Goal: Navigation & Orientation: Find specific page/section

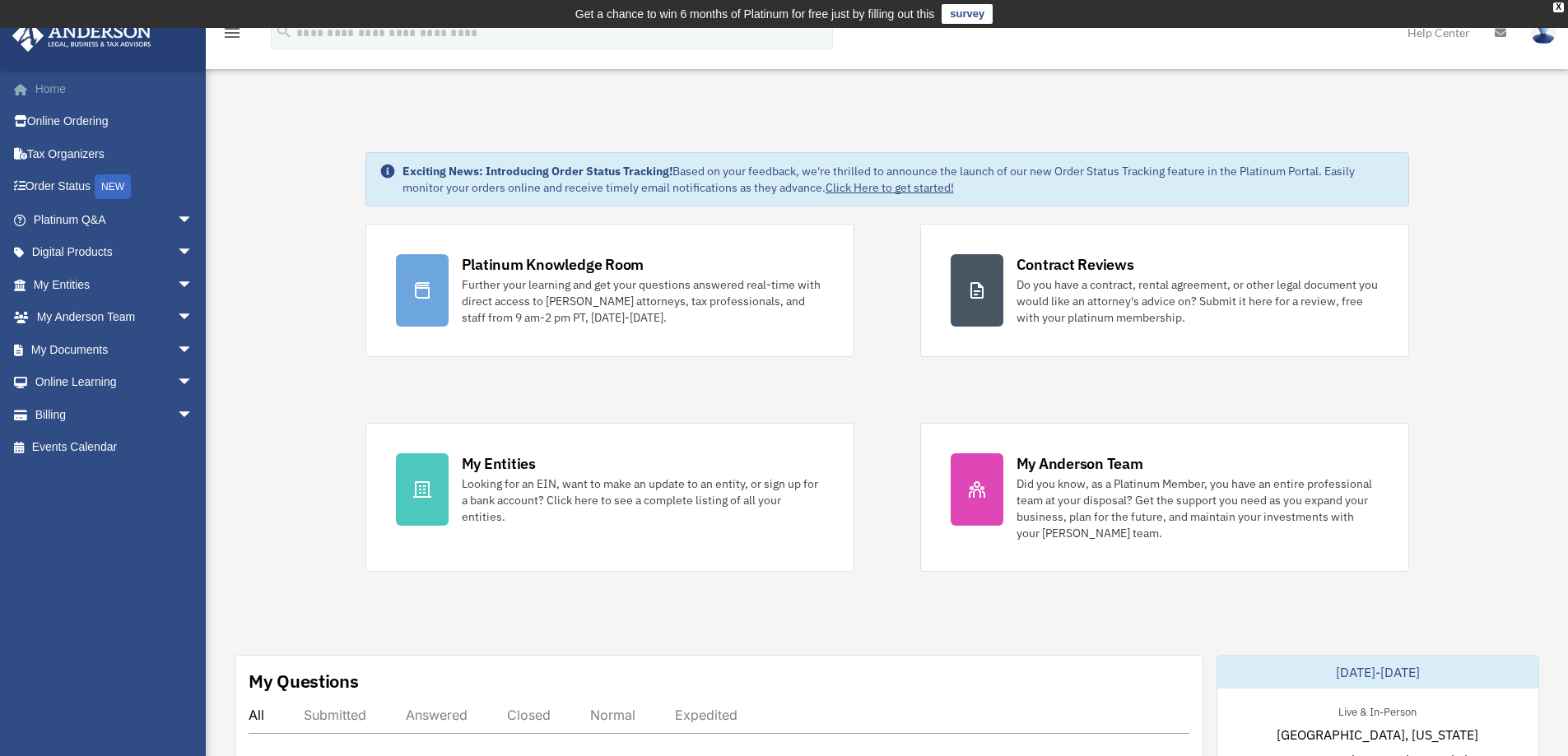
click at [52, 87] on link "Home" at bounding box center [115, 88] width 207 height 33
click at [72, 185] on link "Order Status NEW" at bounding box center [115, 188] width 207 height 34
click at [1544, 34] on img at bounding box center [1543, 33] width 25 height 24
click at [1564, 7] on div "X" at bounding box center [1559, 7] width 11 height 10
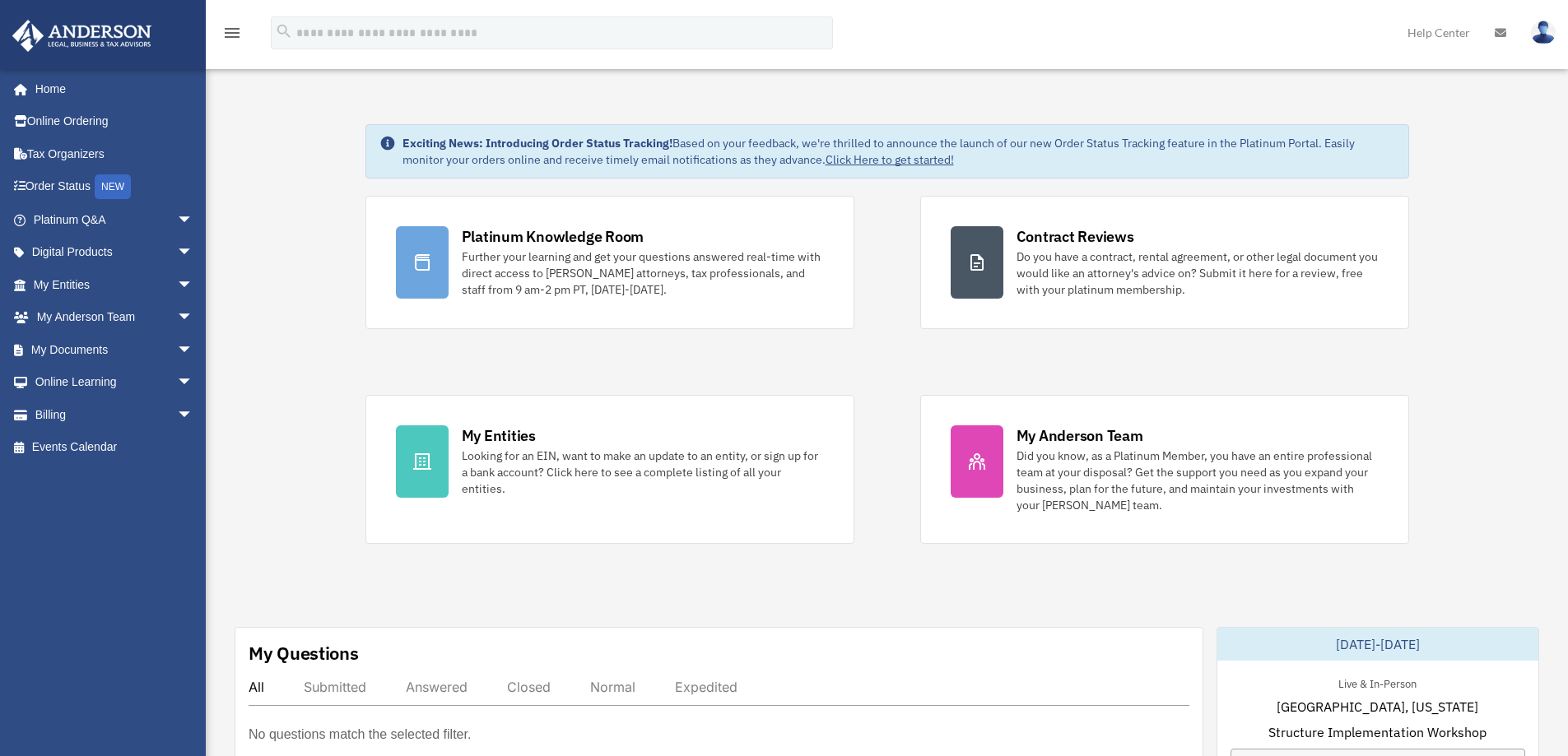
click at [1543, 29] on img at bounding box center [1543, 33] width 25 height 24
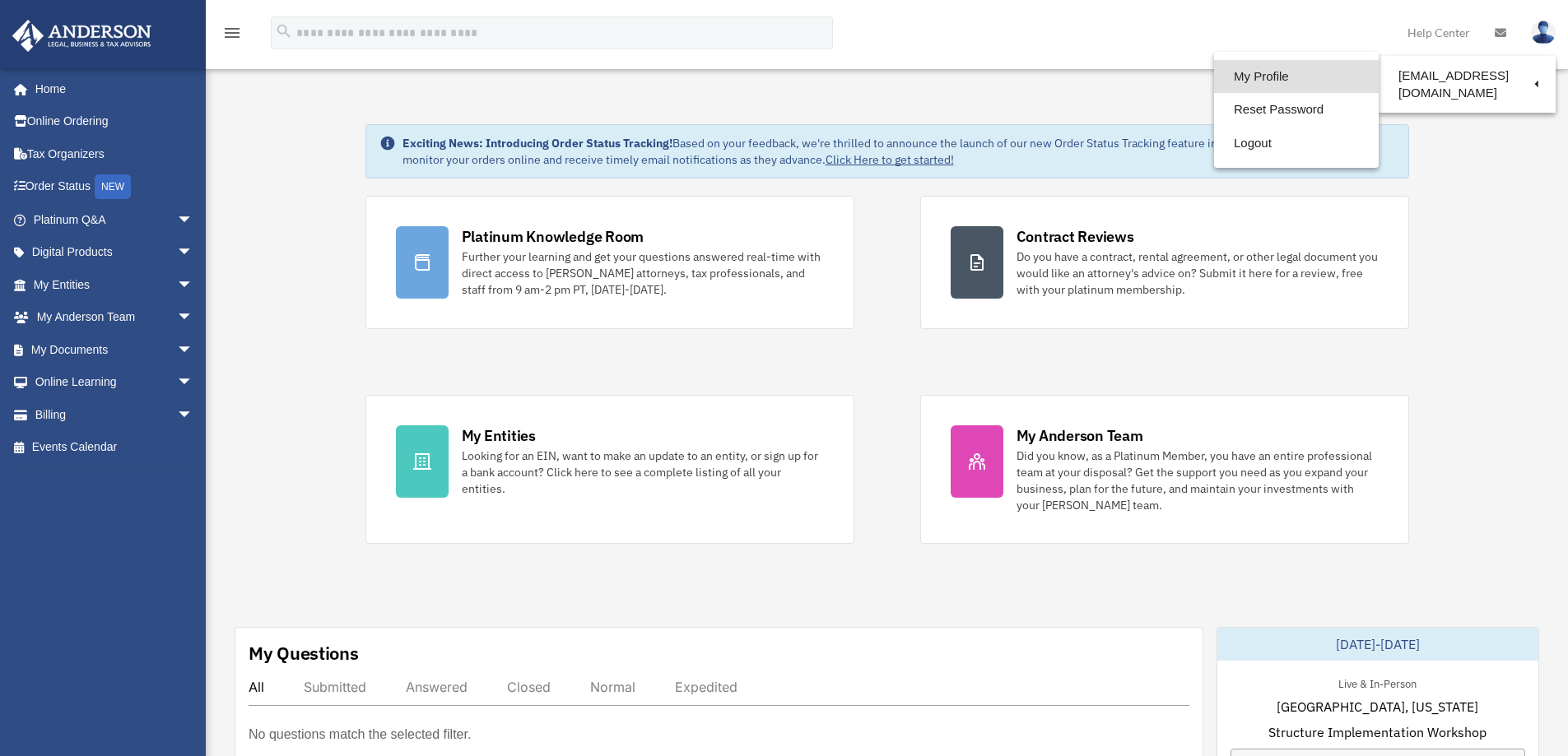
click at [1272, 83] on link "My Profile" at bounding box center [1297, 76] width 165 height 34
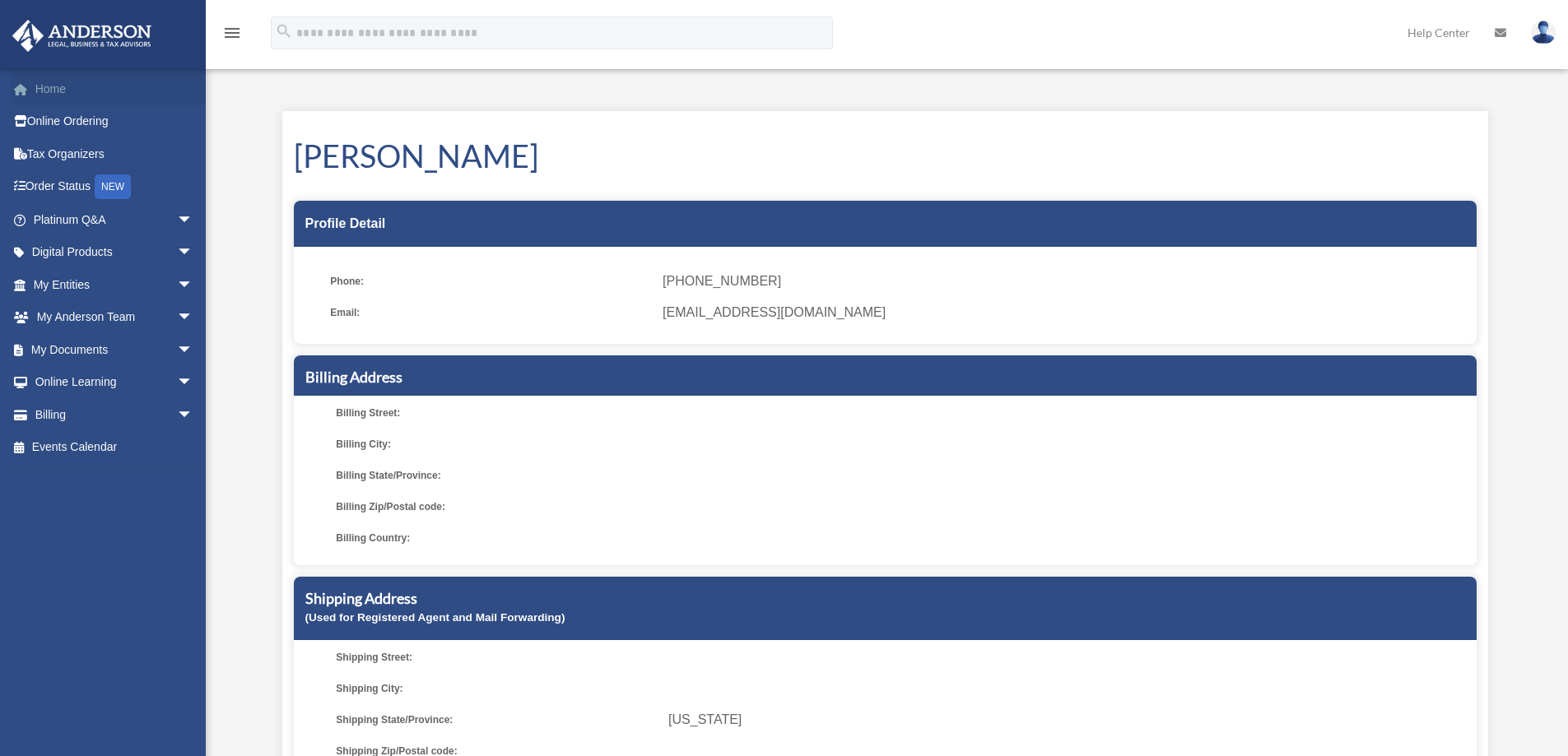
click at [60, 89] on link "Home" at bounding box center [115, 88] width 207 height 33
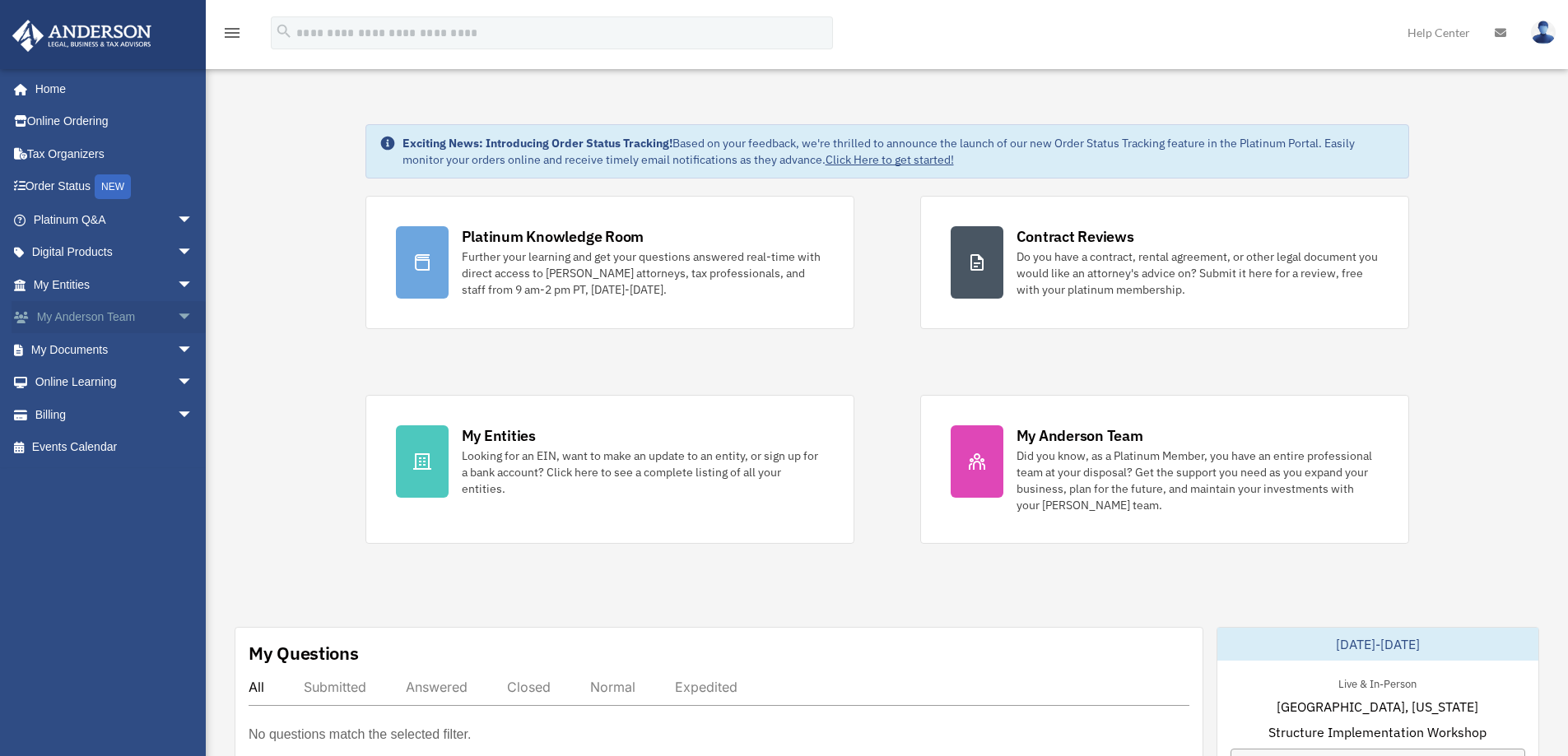
click at [177, 316] on span "arrow_drop_down" at bounding box center [193, 318] width 33 height 34
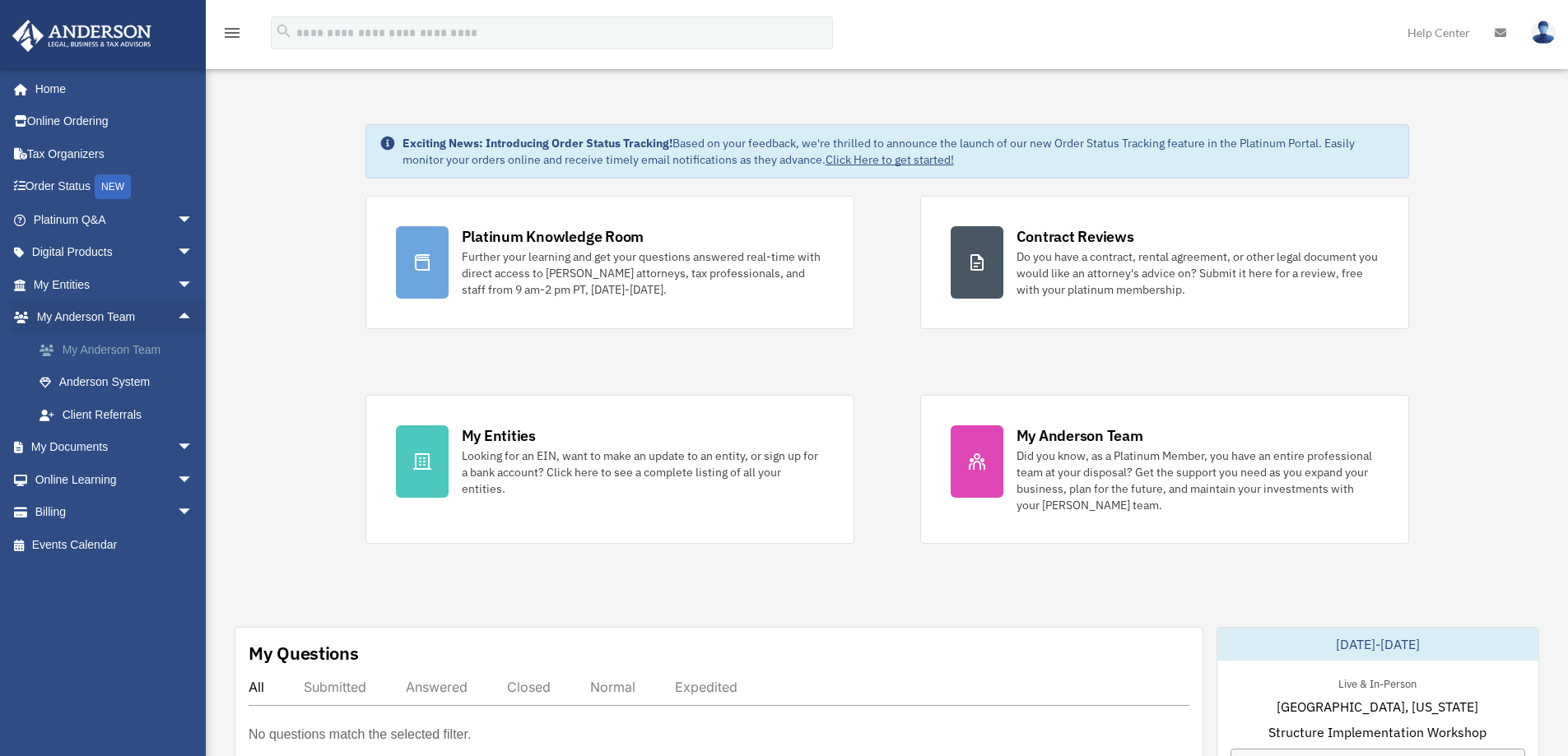
click at [124, 344] on link "My Anderson Team" at bounding box center [120, 350] width 195 height 33
click at [121, 348] on link "My Anderson Team" at bounding box center [120, 350] width 195 height 33
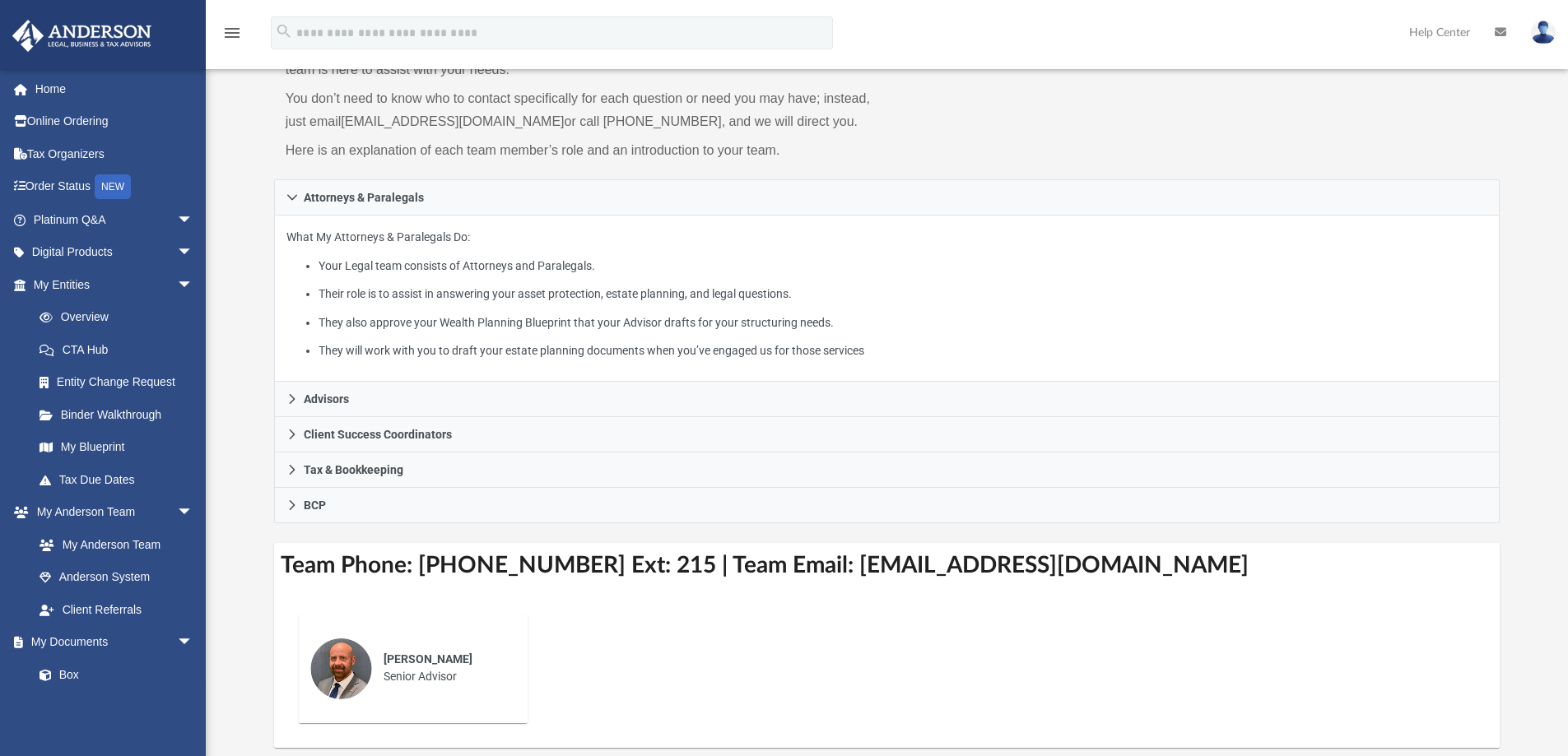
scroll to position [165, 0]
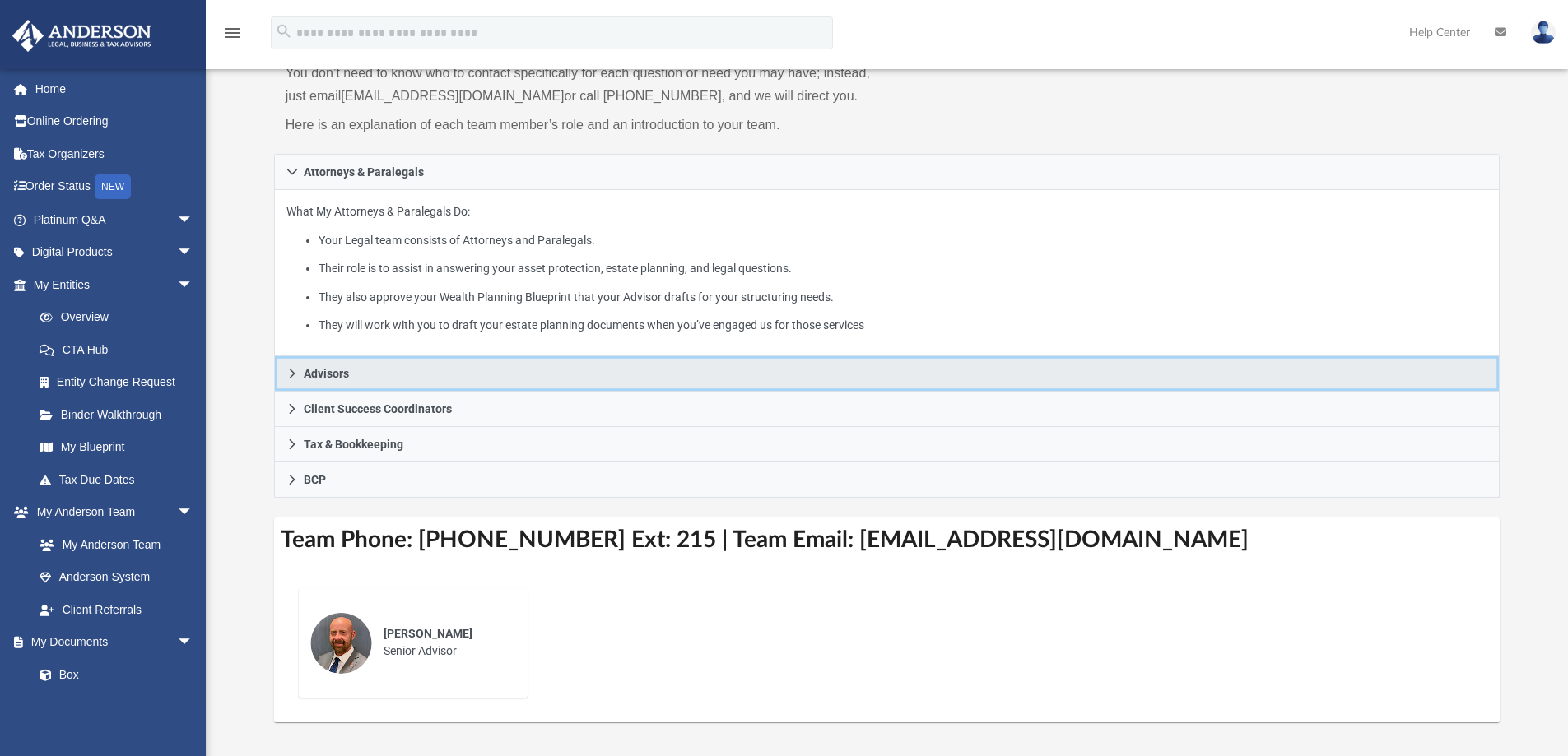
click at [290, 371] on icon at bounding box center [292, 374] width 6 height 10
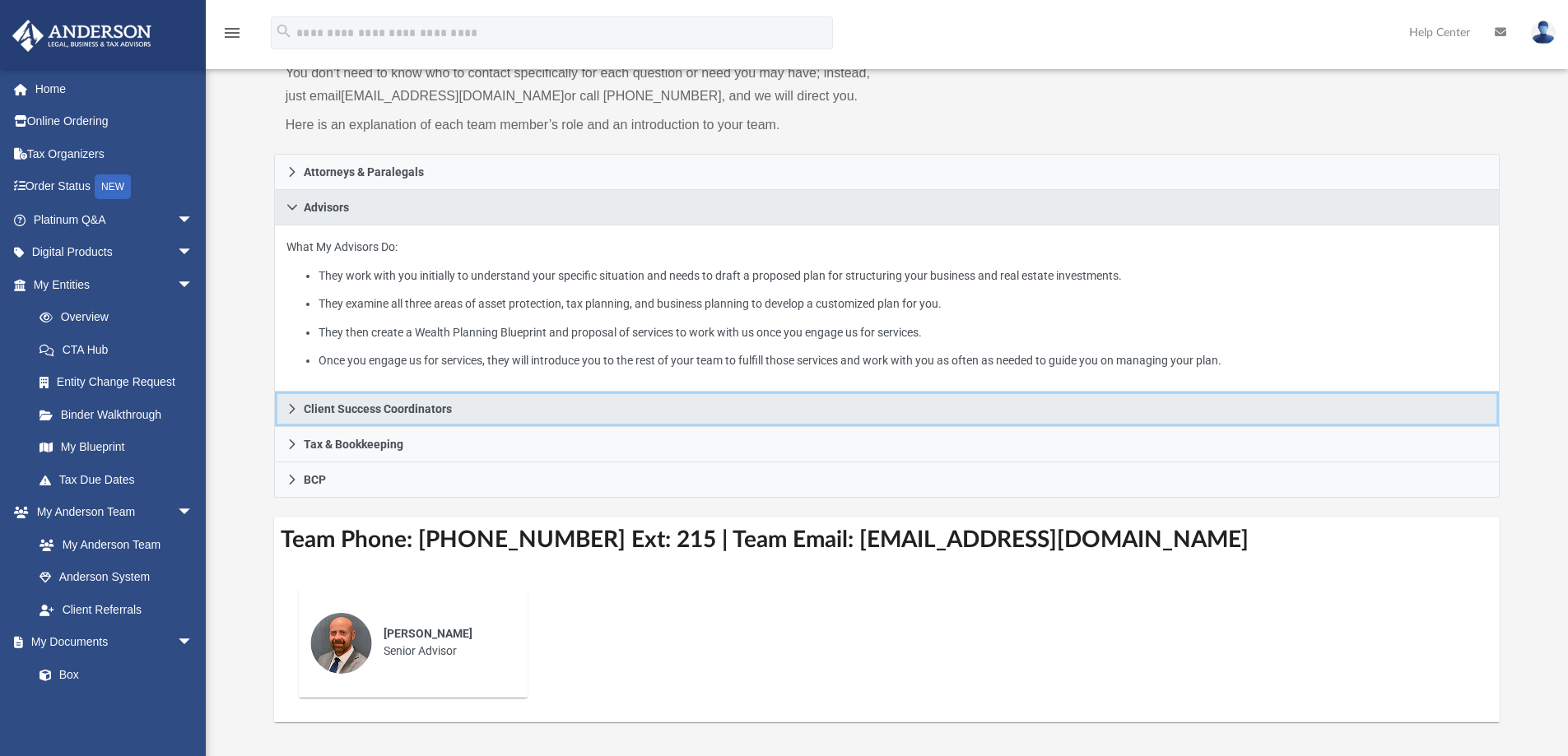
click at [290, 407] on icon at bounding box center [292, 409] width 12 height 12
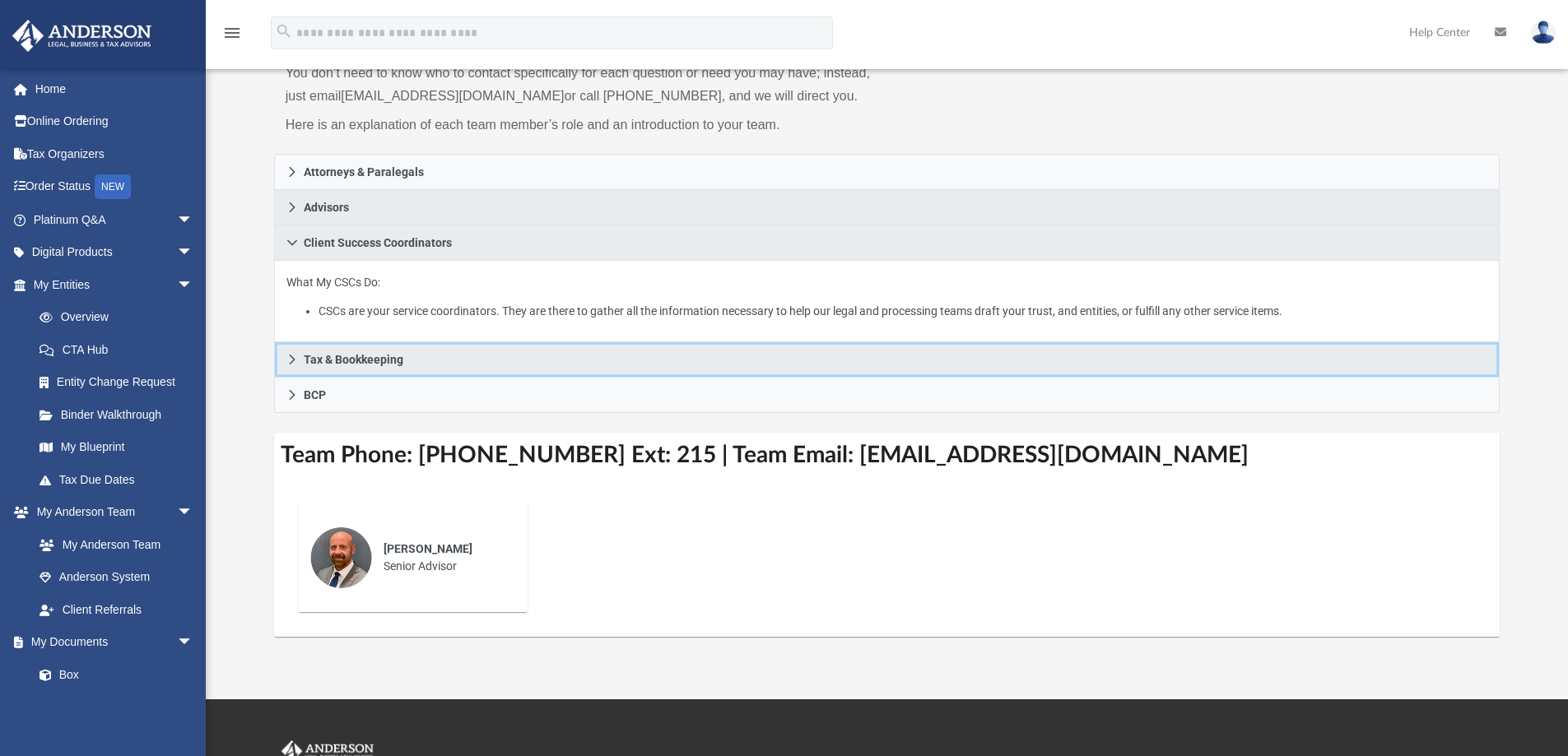
click at [287, 355] on icon at bounding box center [292, 360] width 12 height 12
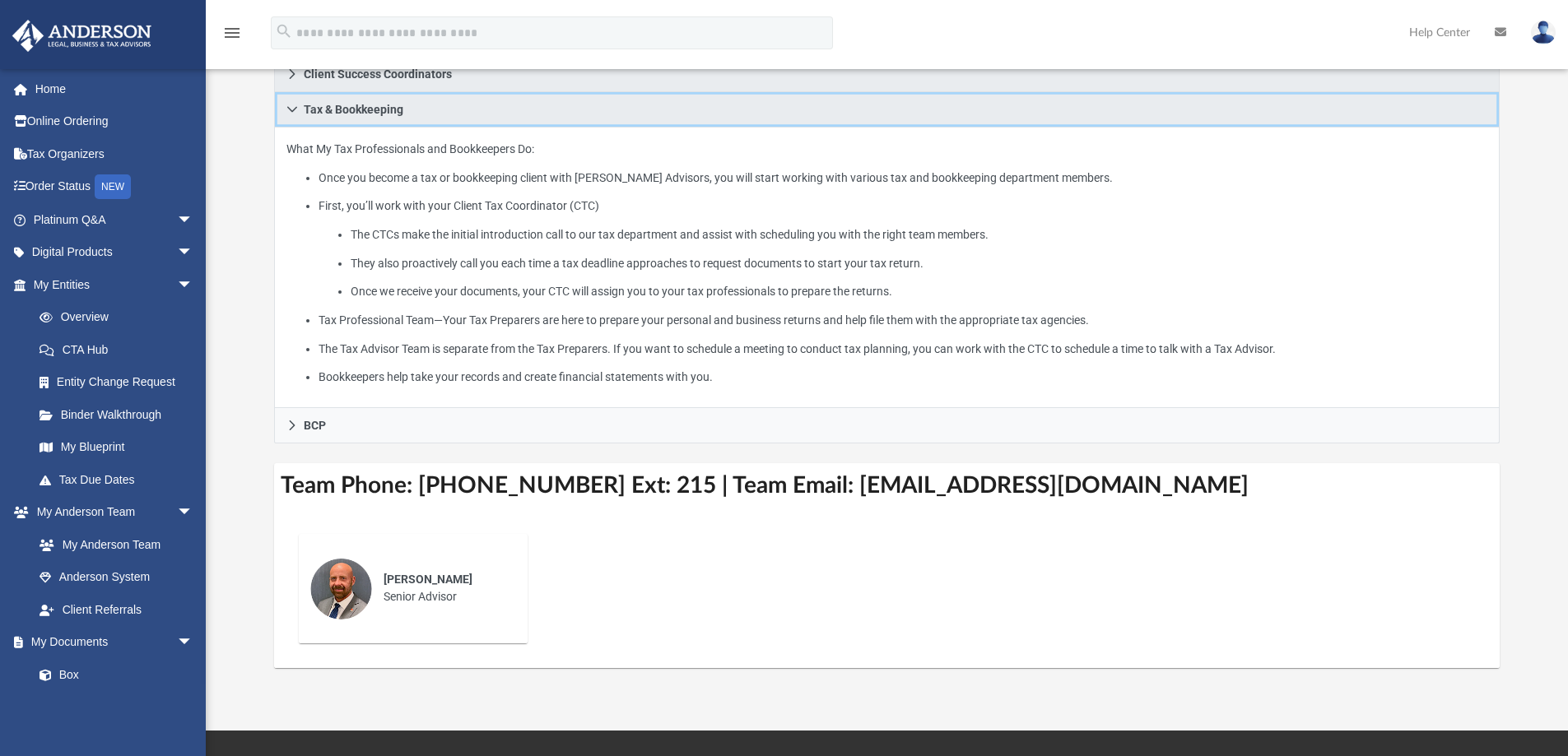
scroll to position [494, 0]
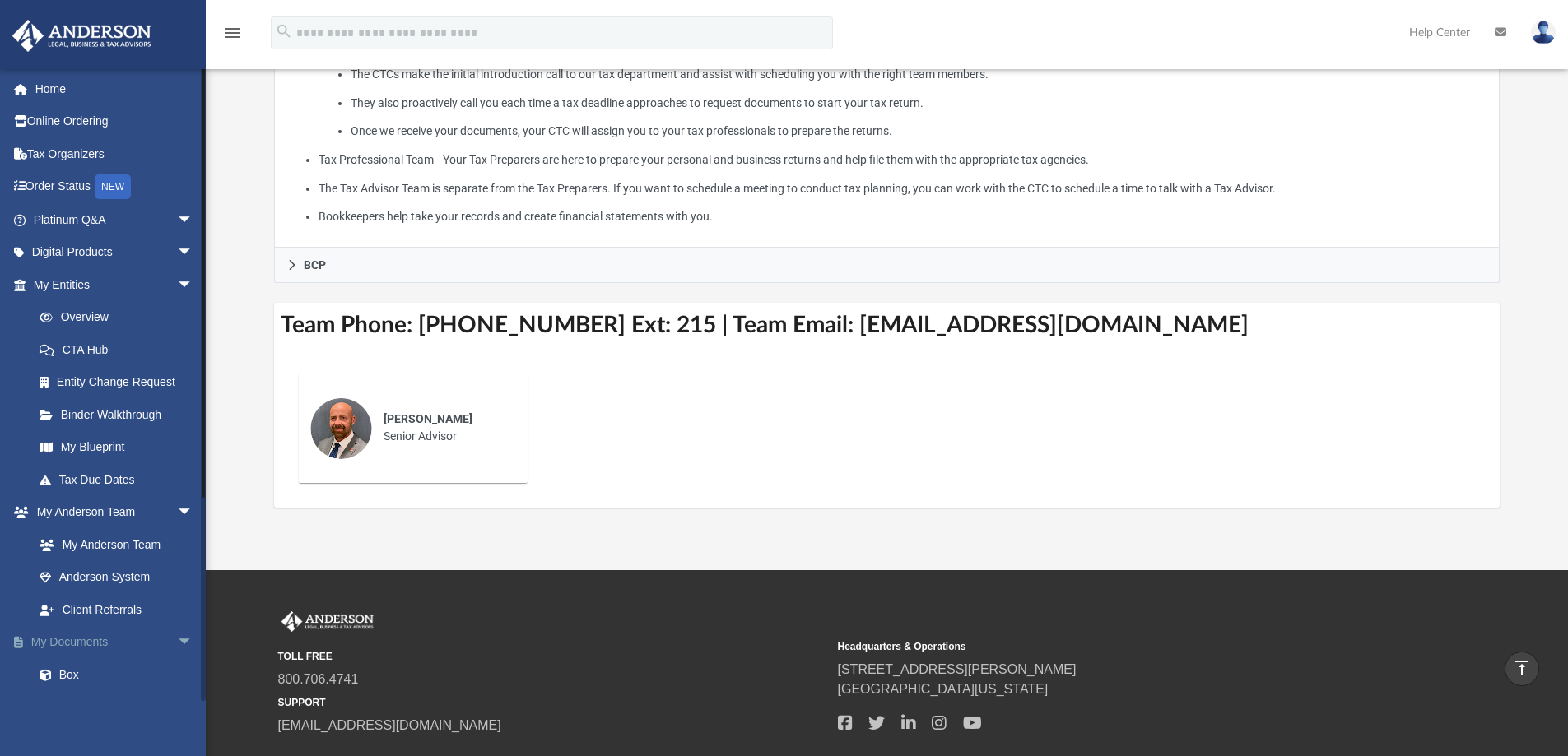
click at [177, 637] on span "arrow_drop_down" at bounding box center [193, 644] width 33 height 34
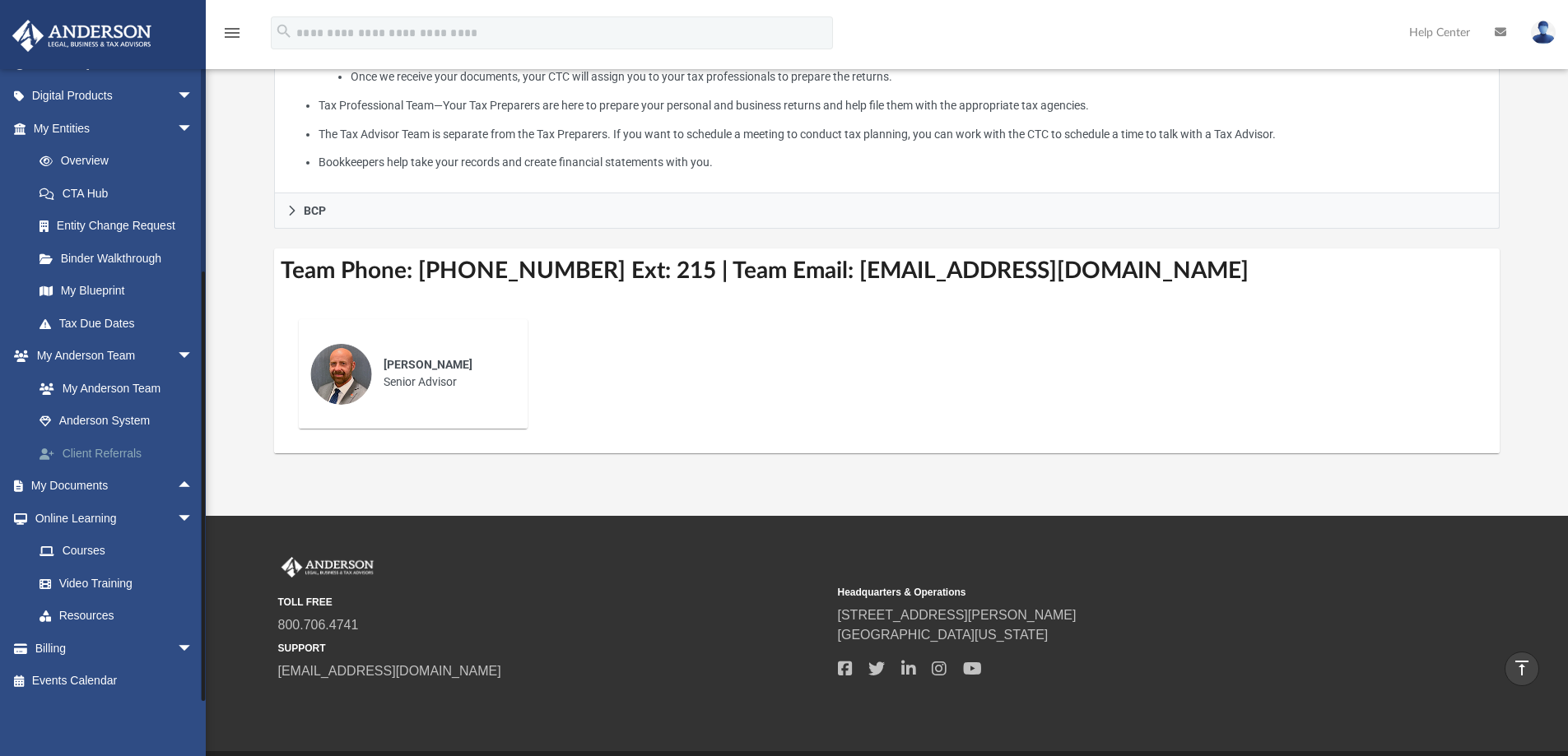
scroll to position [602, 0]
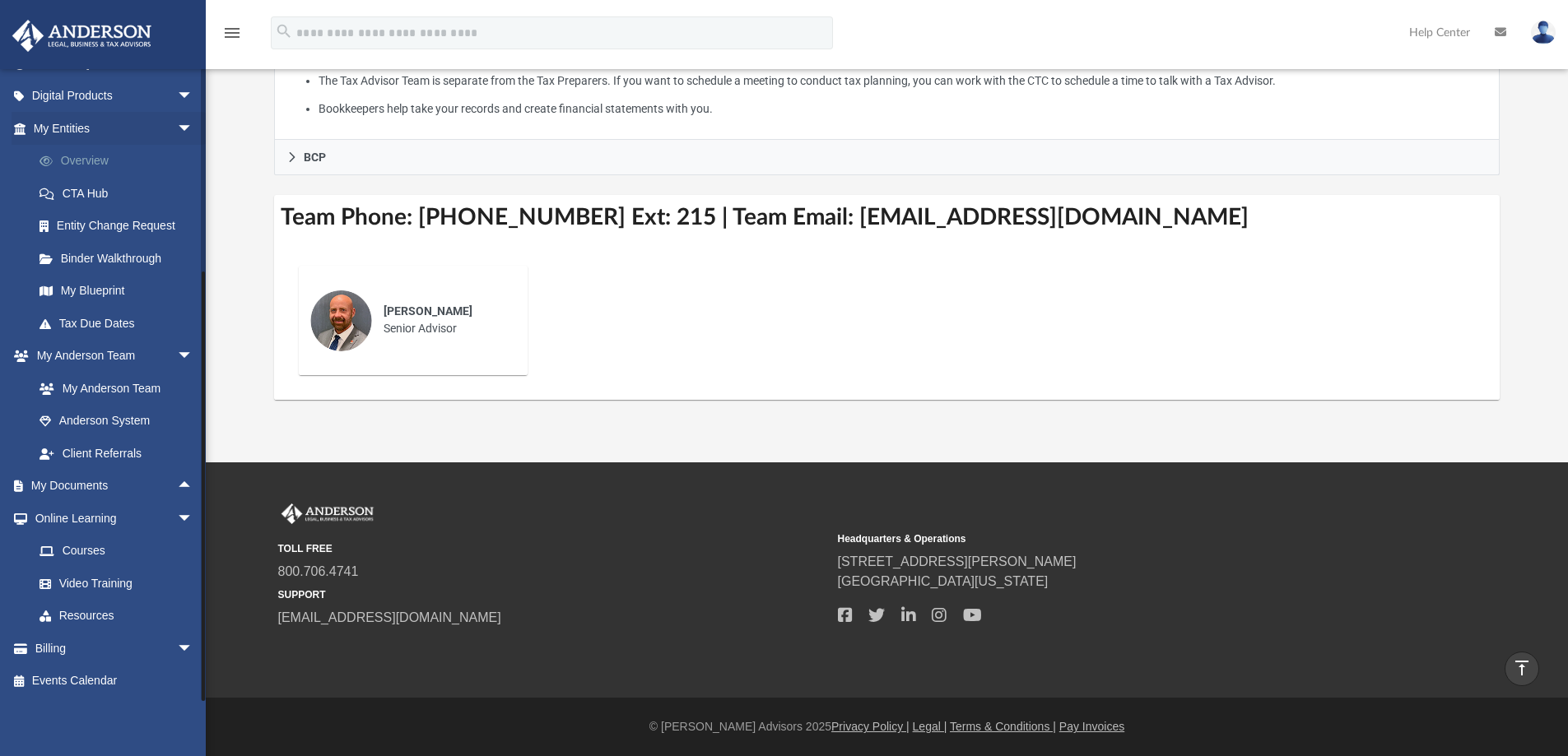
click at [108, 161] on link "Overview" at bounding box center [120, 161] width 195 height 33
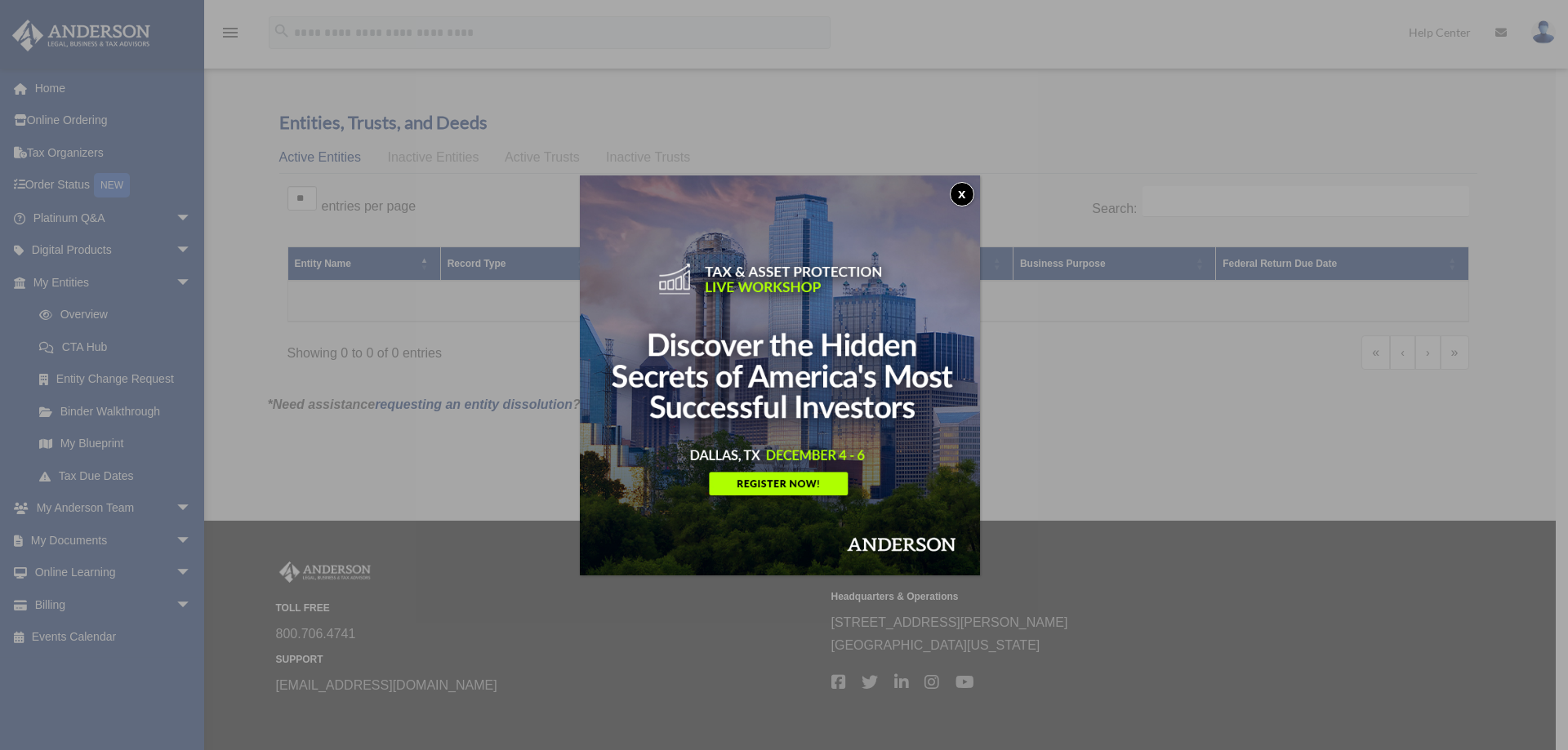
click at [967, 196] on button "x" at bounding box center [962, 194] width 25 height 25
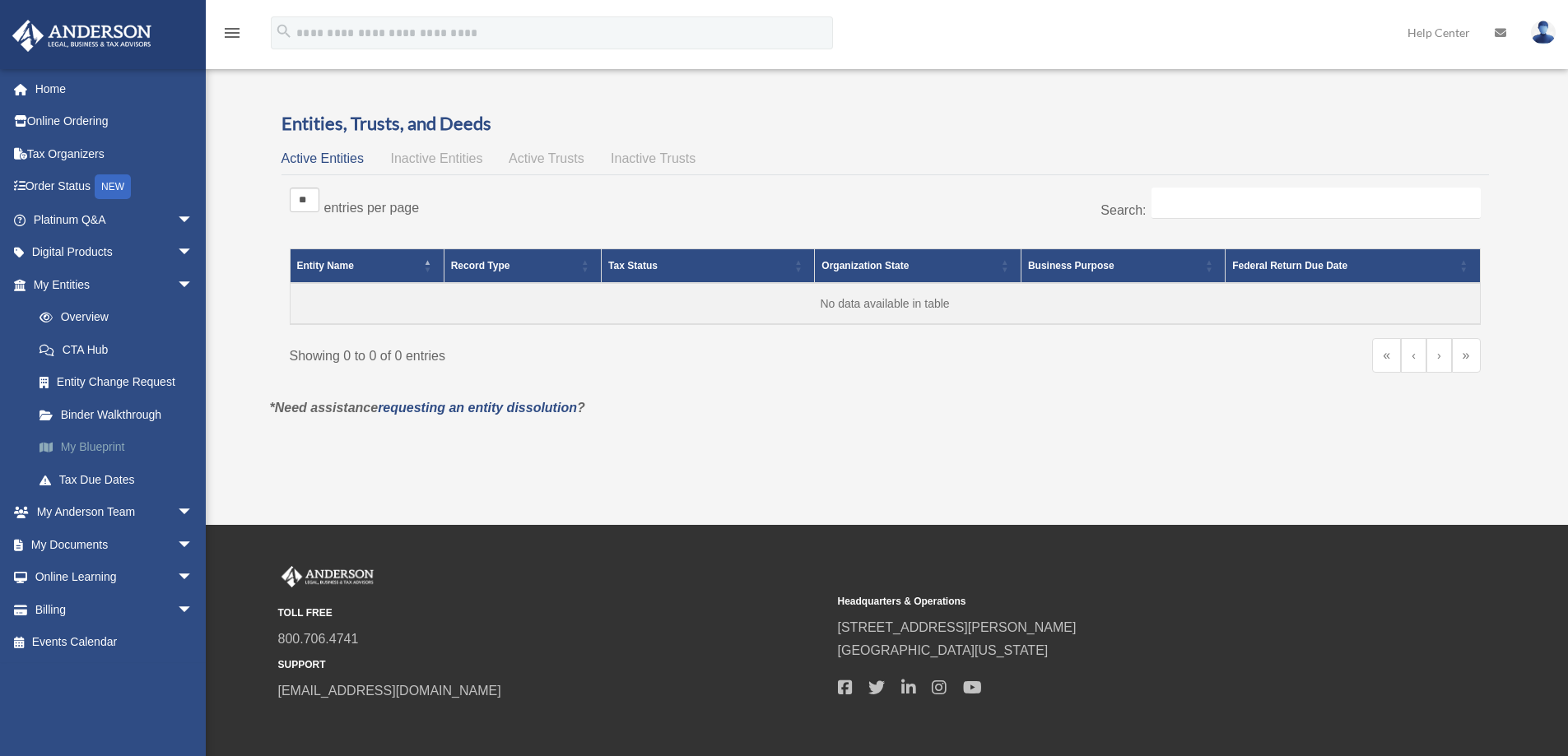
click at [106, 434] on link "My Blueprint" at bounding box center [120, 447] width 195 height 33
click at [103, 446] on link "My Blueprint" at bounding box center [120, 447] width 195 height 33
